Goal: Use online tool/utility

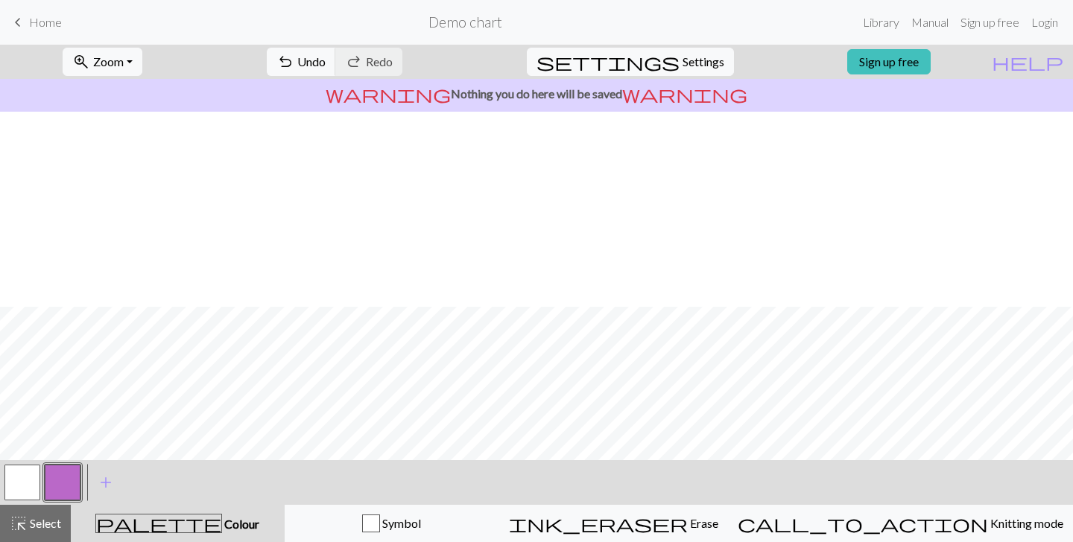
scroll to position [195, 0]
click at [326, 60] on span "Undo" at bounding box center [311, 61] width 28 height 14
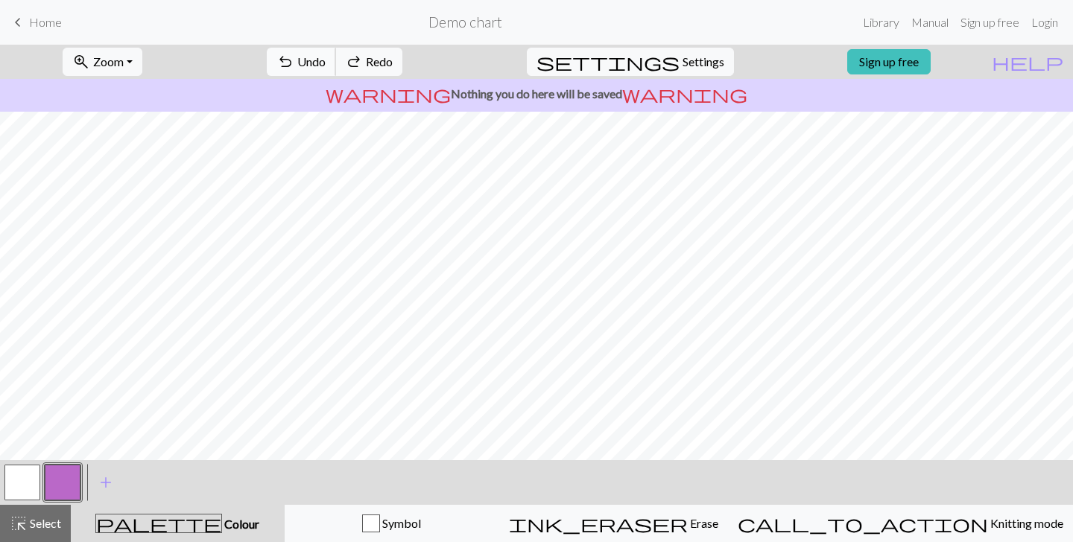
click at [326, 60] on span "Undo" at bounding box center [311, 61] width 28 height 14
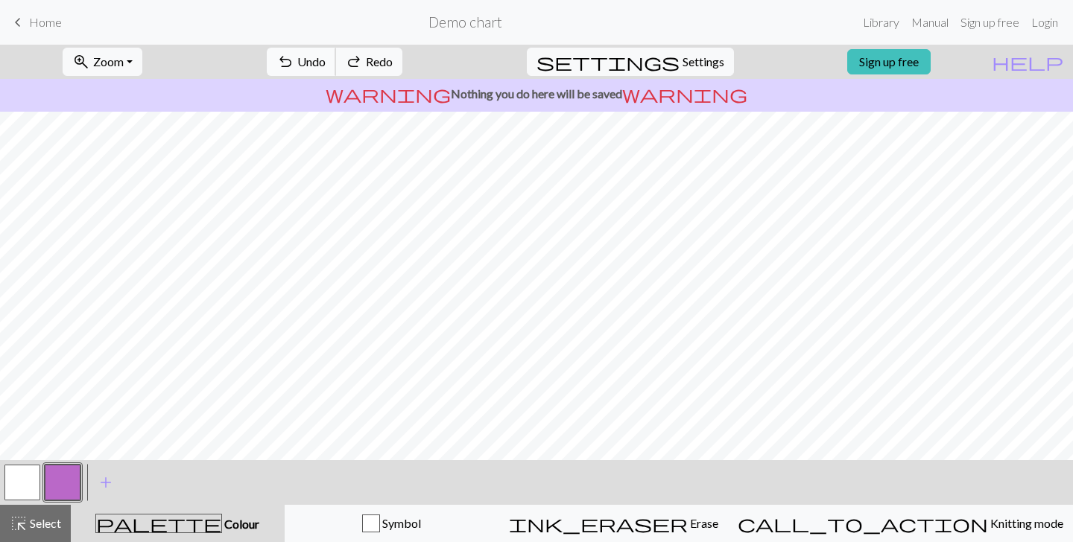
click at [326, 60] on span "Undo" at bounding box center [311, 61] width 28 height 14
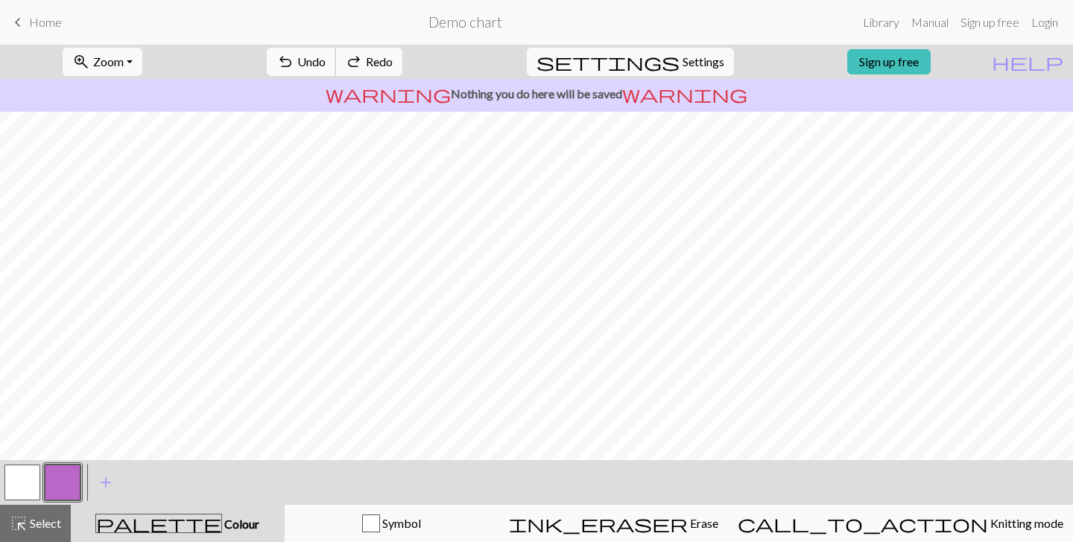
click at [326, 60] on span "Undo" at bounding box center [311, 61] width 28 height 14
click at [36, 515] on div "highlight_alt Select Select" at bounding box center [35, 524] width 51 height 18
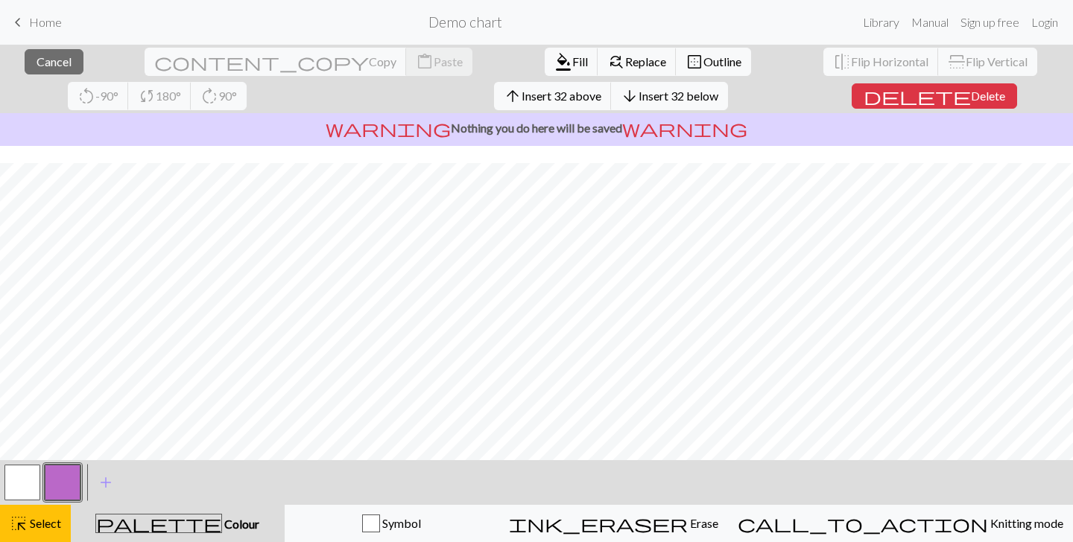
scroll to position [0, 0]
click at [554, 56] on span "format_color_fill" at bounding box center [563, 61] width 18 height 21
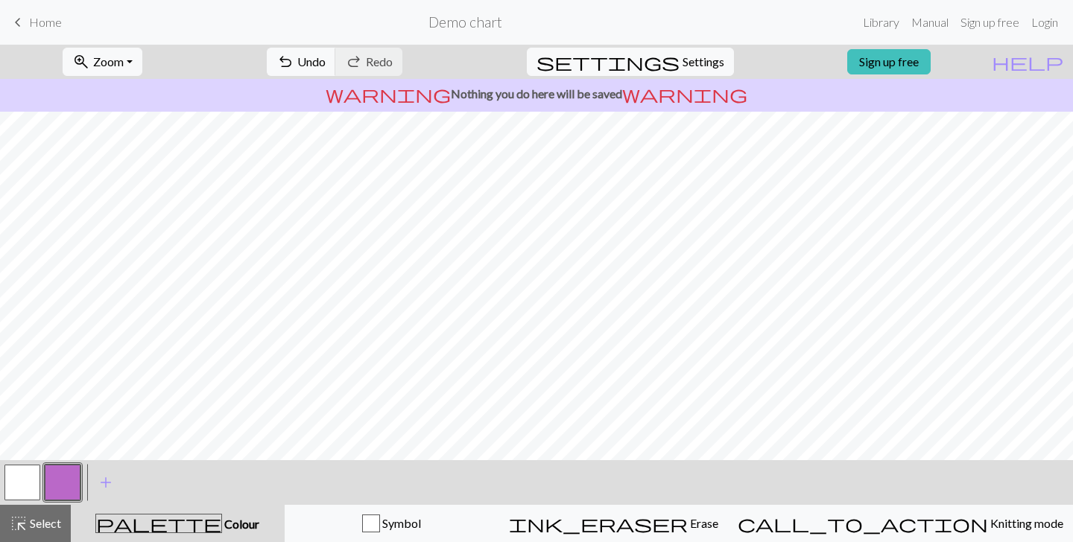
click at [27, 469] on button "button" at bounding box center [22, 483] width 36 height 36
click at [78, 480] on button "button" at bounding box center [63, 483] width 36 height 36
click at [30, 483] on button "button" at bounding box center [22, 483] width 36 height 36
click at [59, 481] on button "button" at bounding box center [63, 483] width 36 height 36
click at [32, 478] on button "button" at bounding box center [22, 483] width 36 height 36
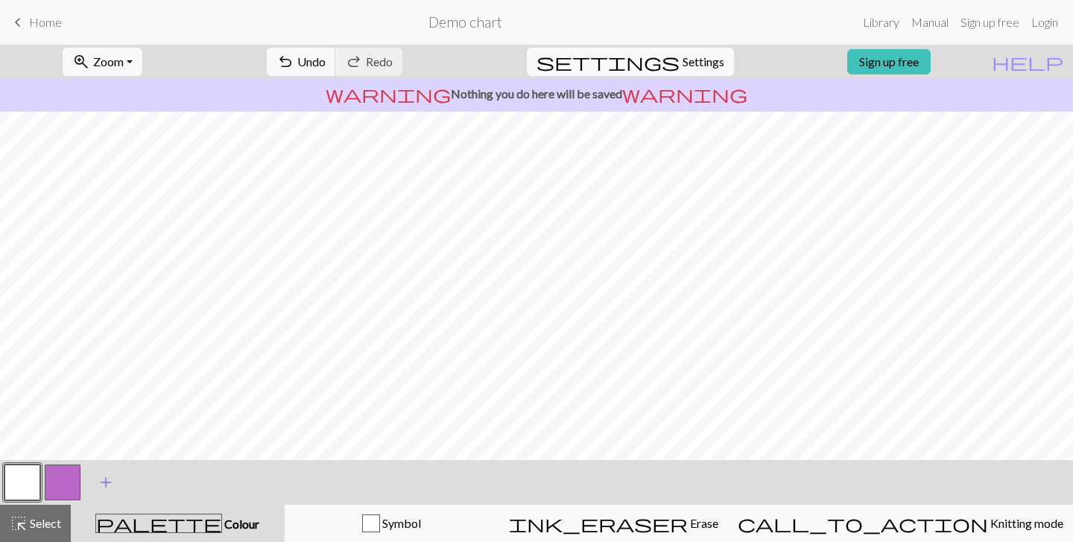
click at [108, 475] on span "add" at bounding box center [106, 482] width 18 height 21
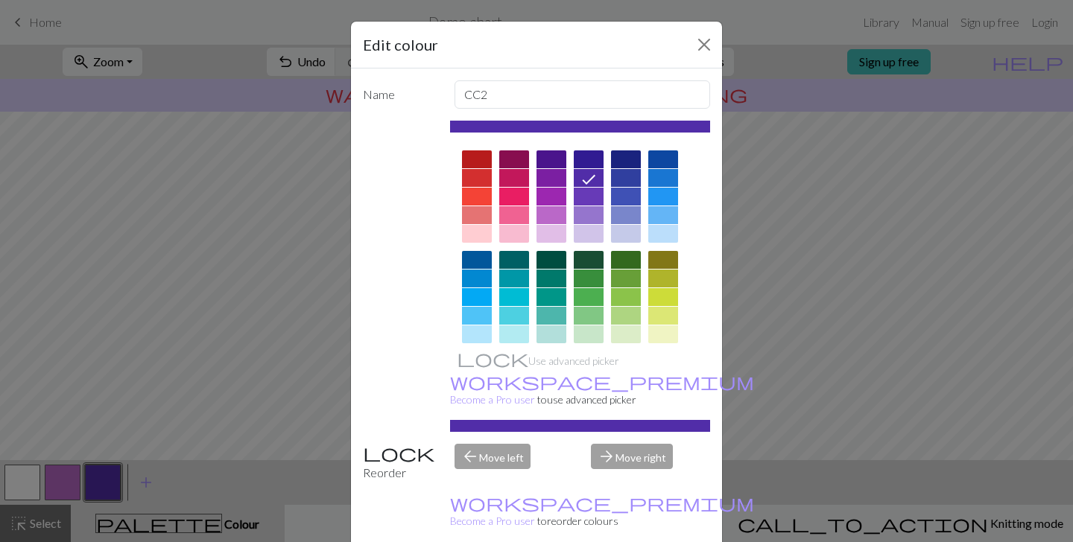
click at [592, 237] on div at bounding box center [589, 234] width 30 height 18
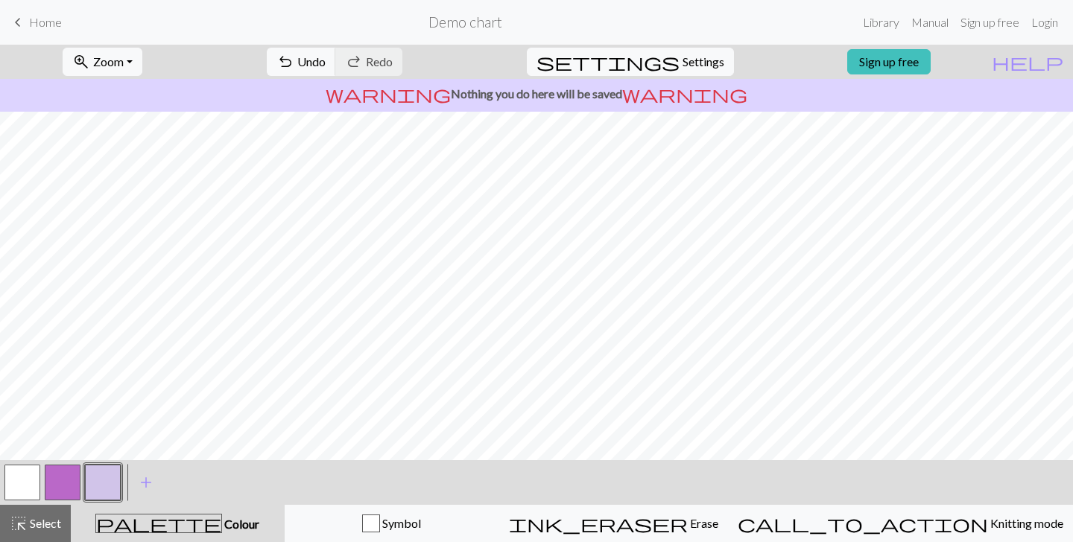
click at [8, 484] on button "button" at bounding box center [22, 483] width 36 height 36
click at [106, 492] on button "button" at bounding box center [103, 483] width 36 height 36
